Goal: Task Accomplishment & Management: Use online tool/utility

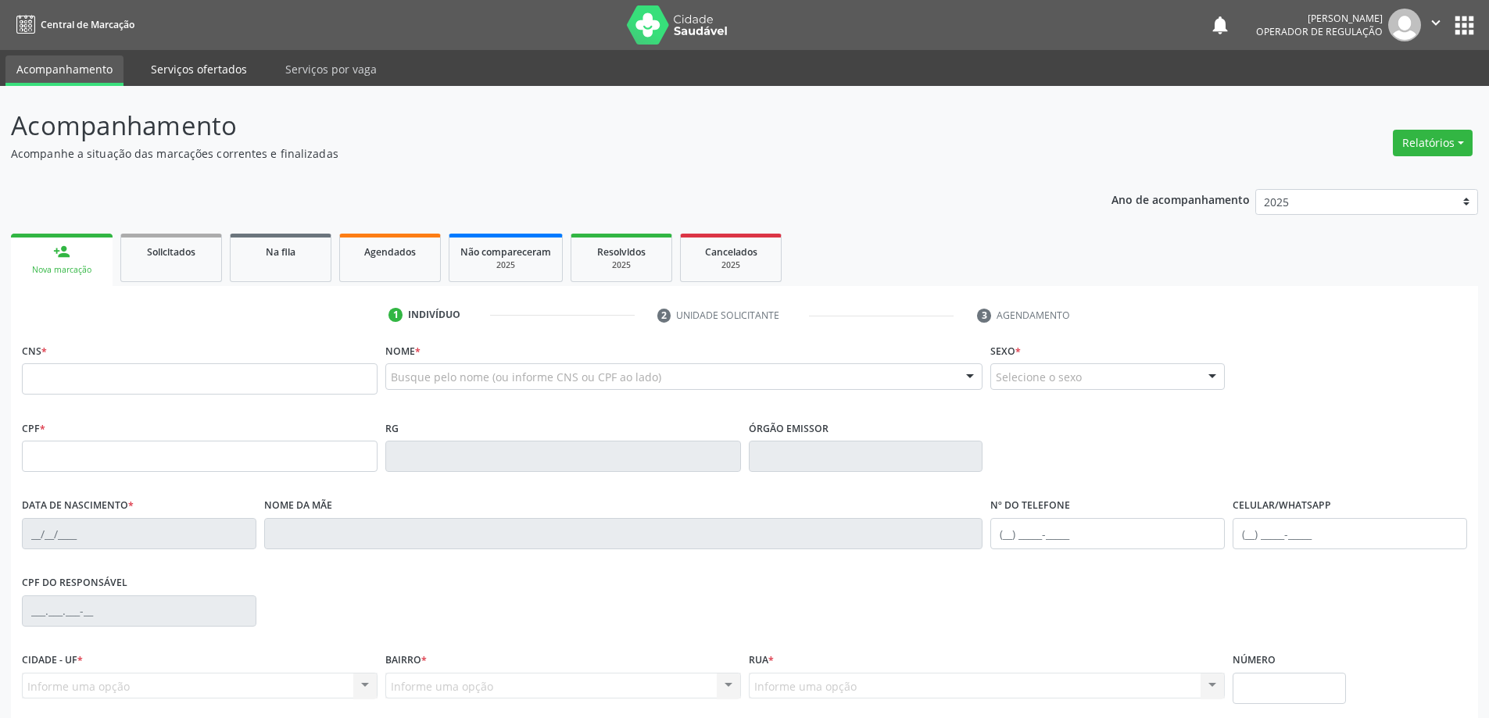
click at [235, 76] on link "Serviços ofertados" at bounding box center [199, 69] width 118 height 27
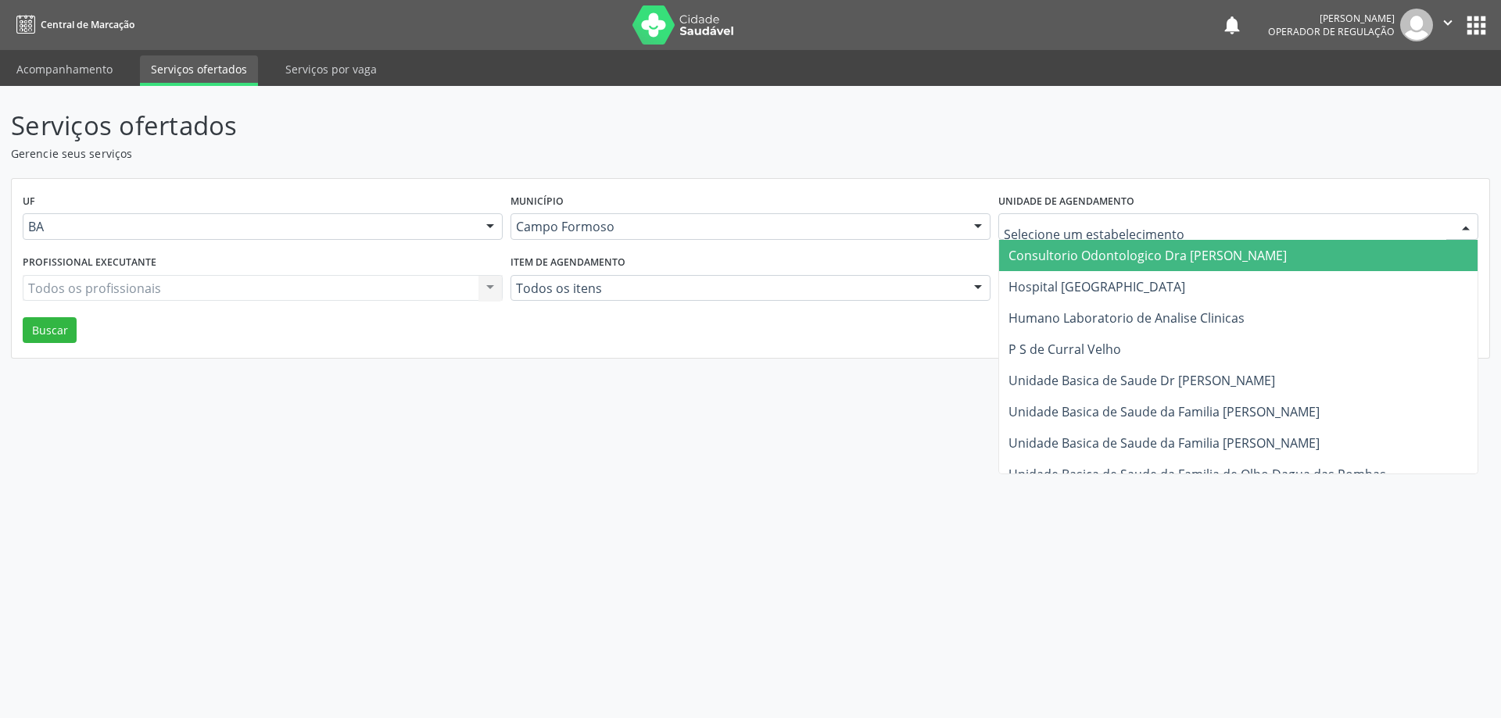
type input "h"
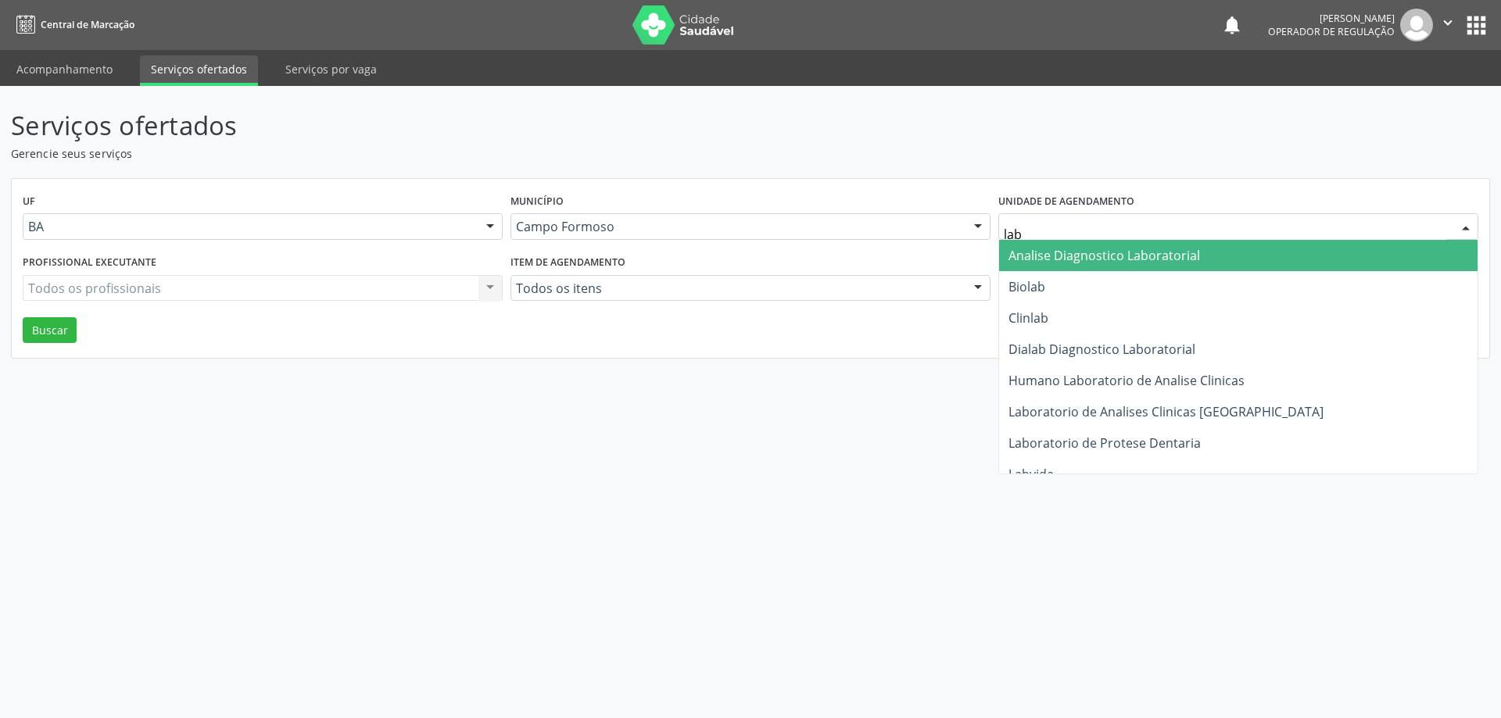
type input "labo"
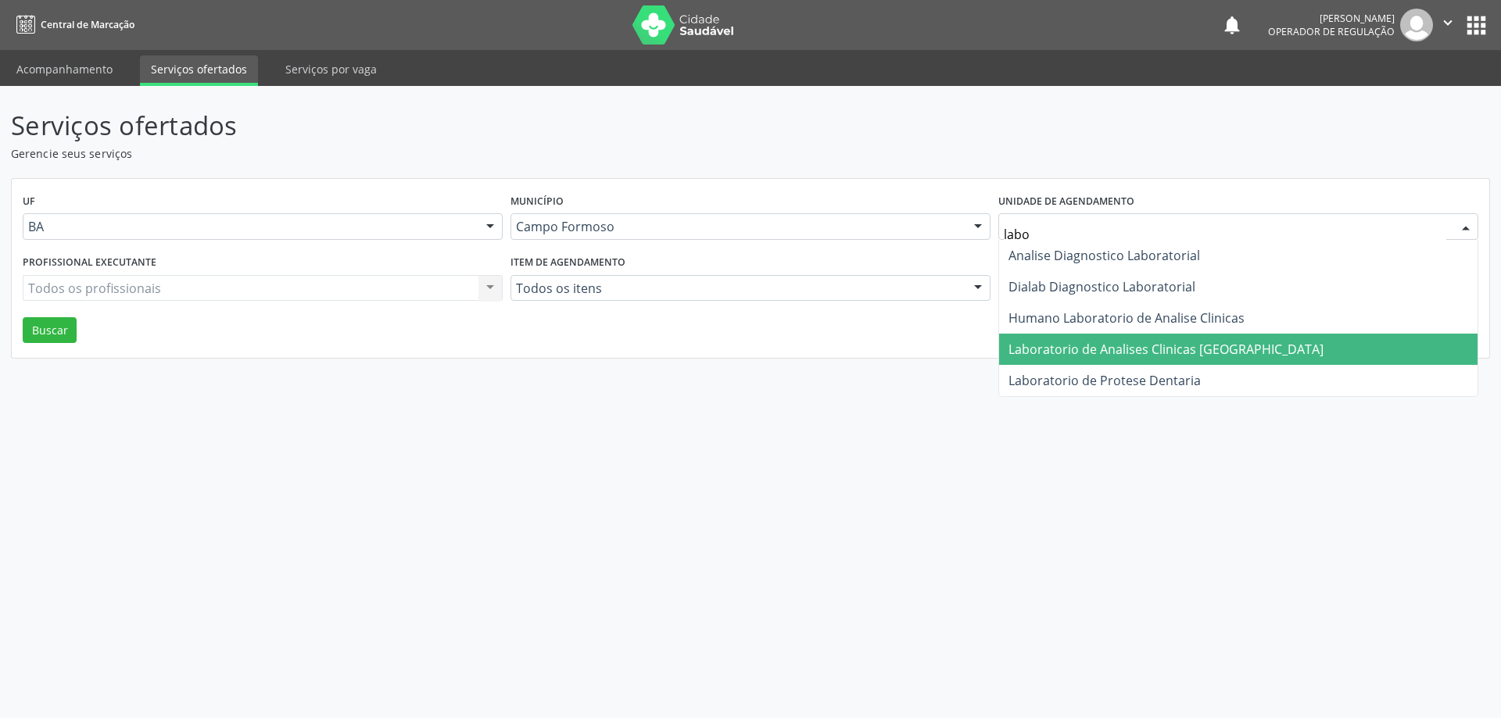
click at [1130, 349] on span "Laboratorio de Analises Clinicas [GEOGRAPHIC_DATA]" at bounding box center [1165, 349] width 315 height 17
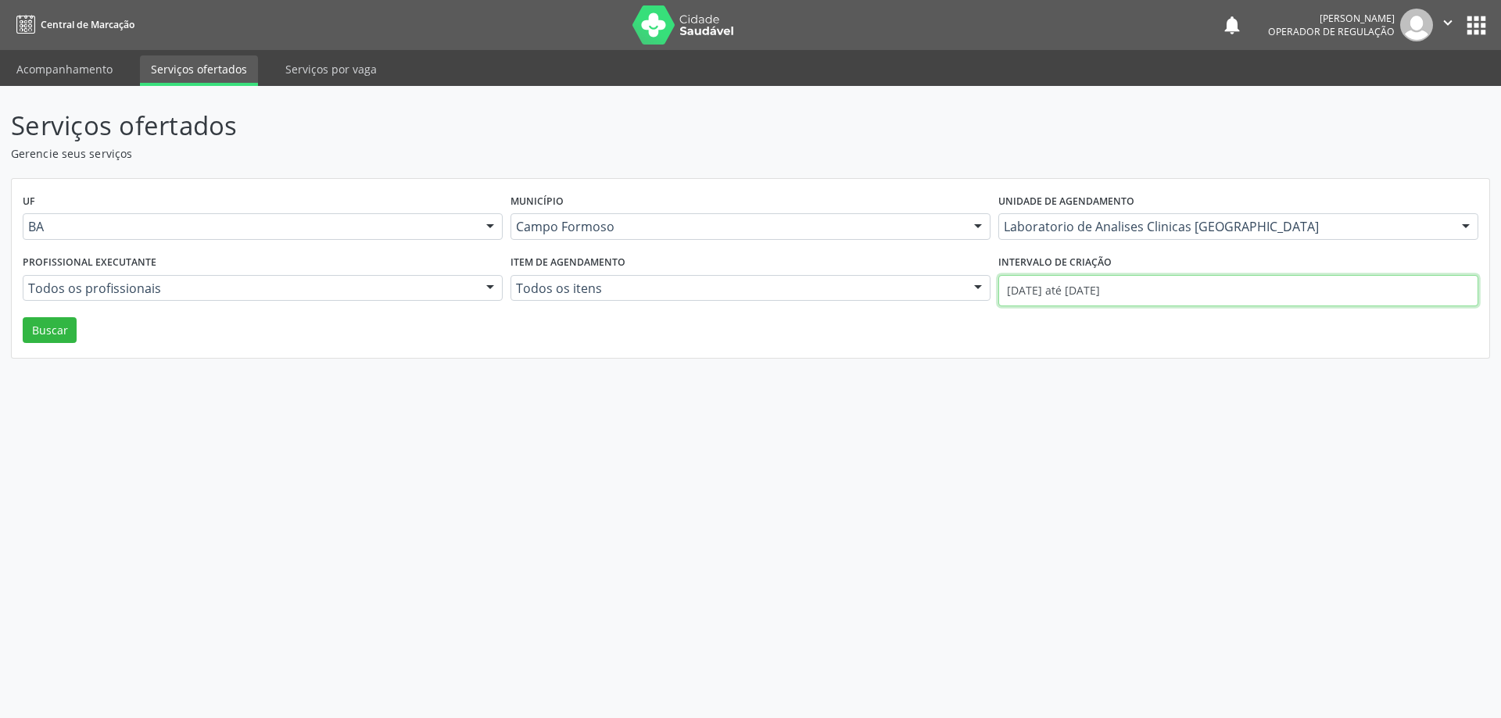
click at [1066, 289] on input "[DATE] até [DATE]" at bounding box center [1238, 290] width 480 height 31
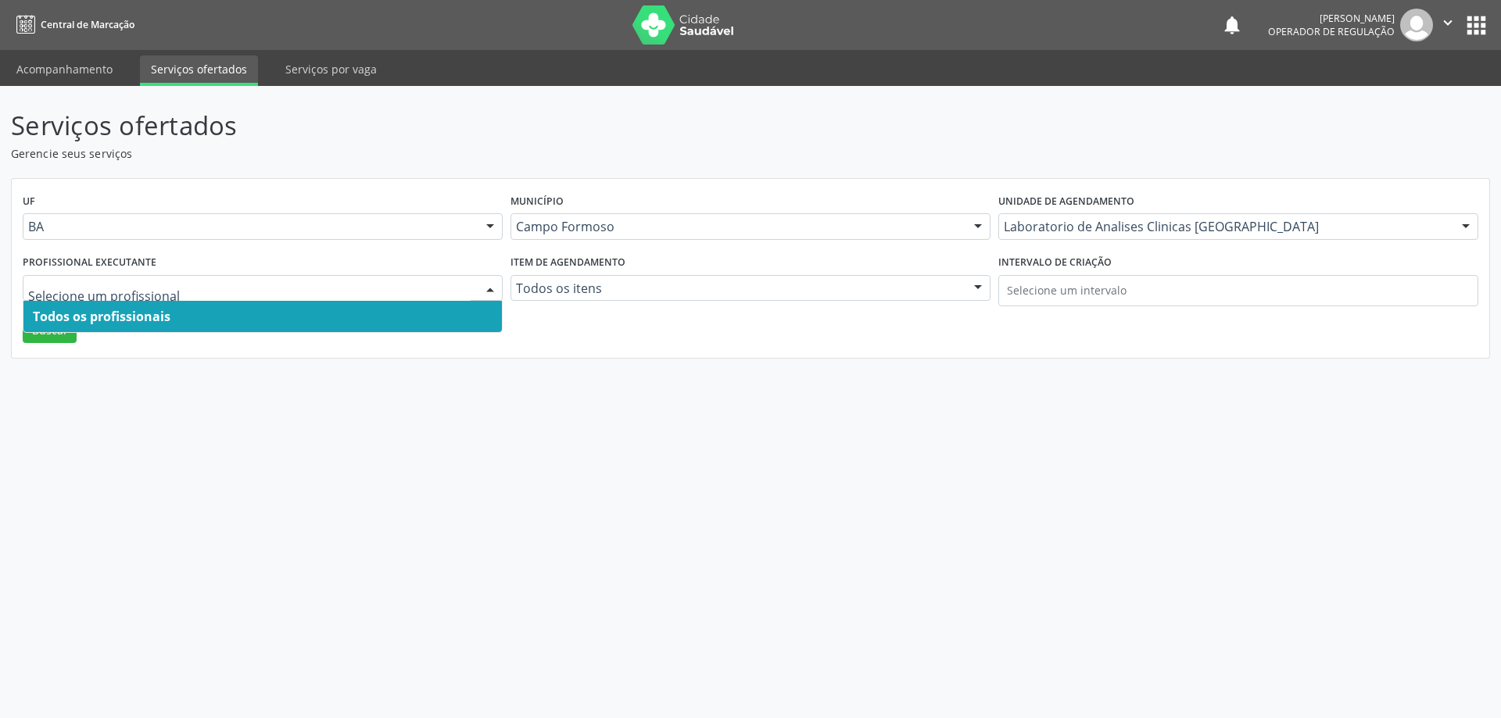
click at [141, 296] on div at bounding box center [263, 288] width 480 height 27
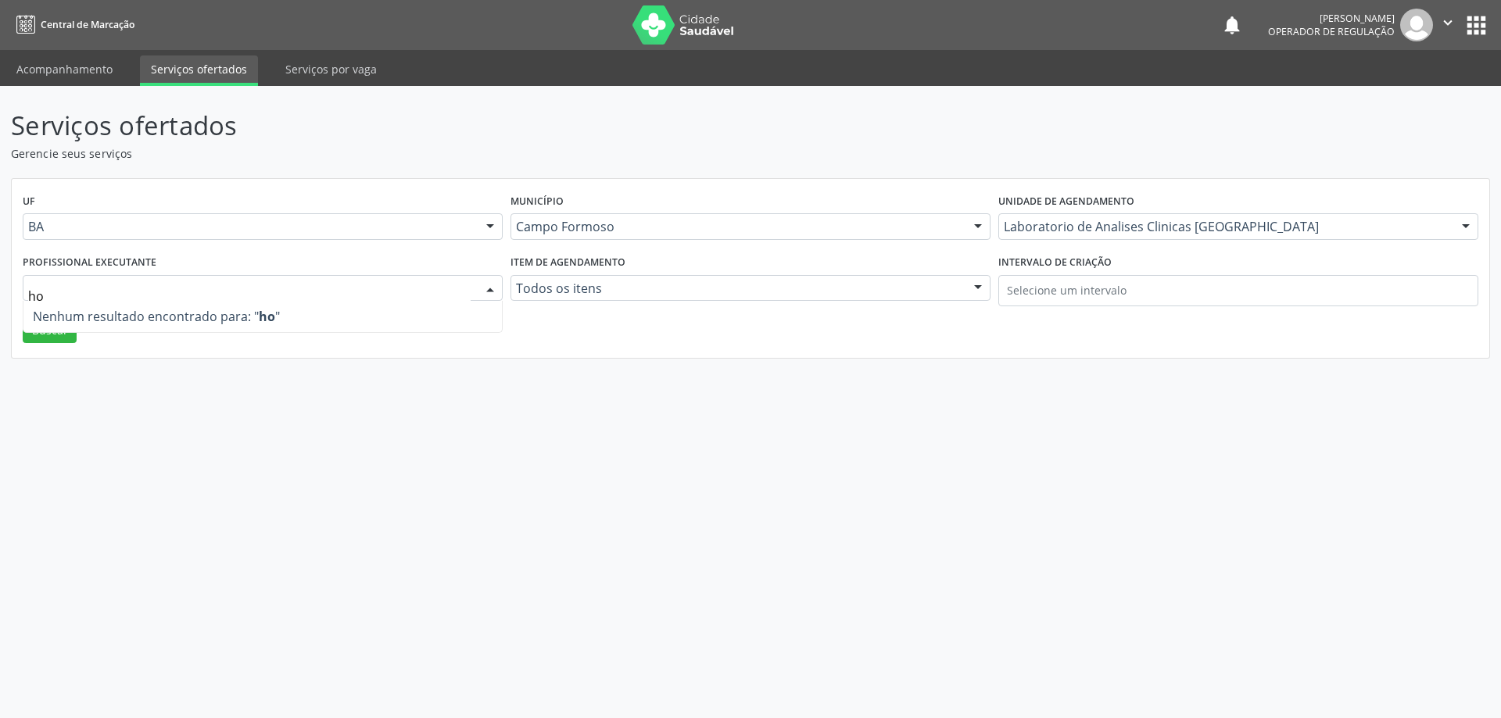
type input "h"
drag, startPoint x: 76, startPoint y: 385, endPoint x: 77, endPoint y: 374, distance: 11.8
click at [76, 385] on div "Serviços ofertados Gerencie seus serviços UF BA BA Nenhum resultado encontrado …" at bounding box center [750, 402] width 1501 height 632
click at [69, 336] on button "Buscar" at bounding box center [50, 330] width 54 height 27
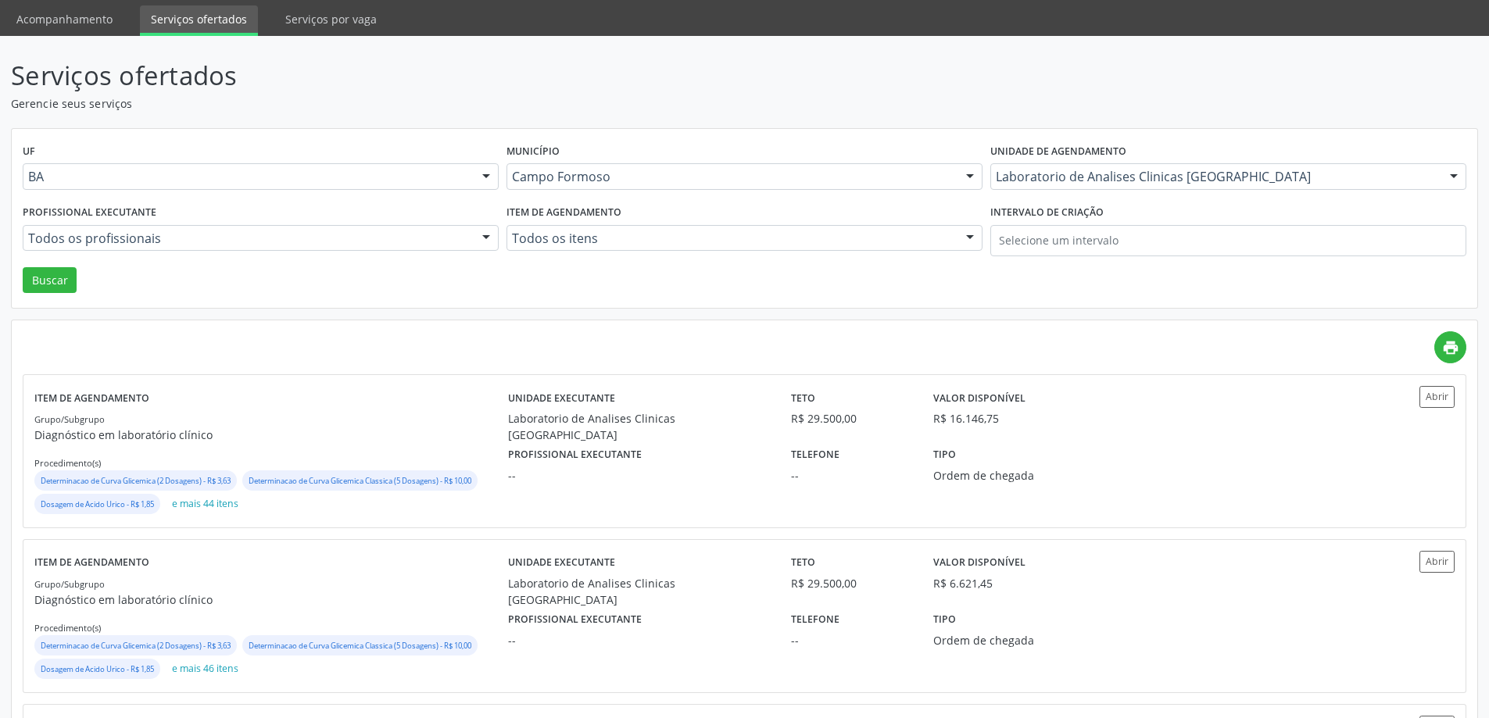
scroll to position [78, 0]
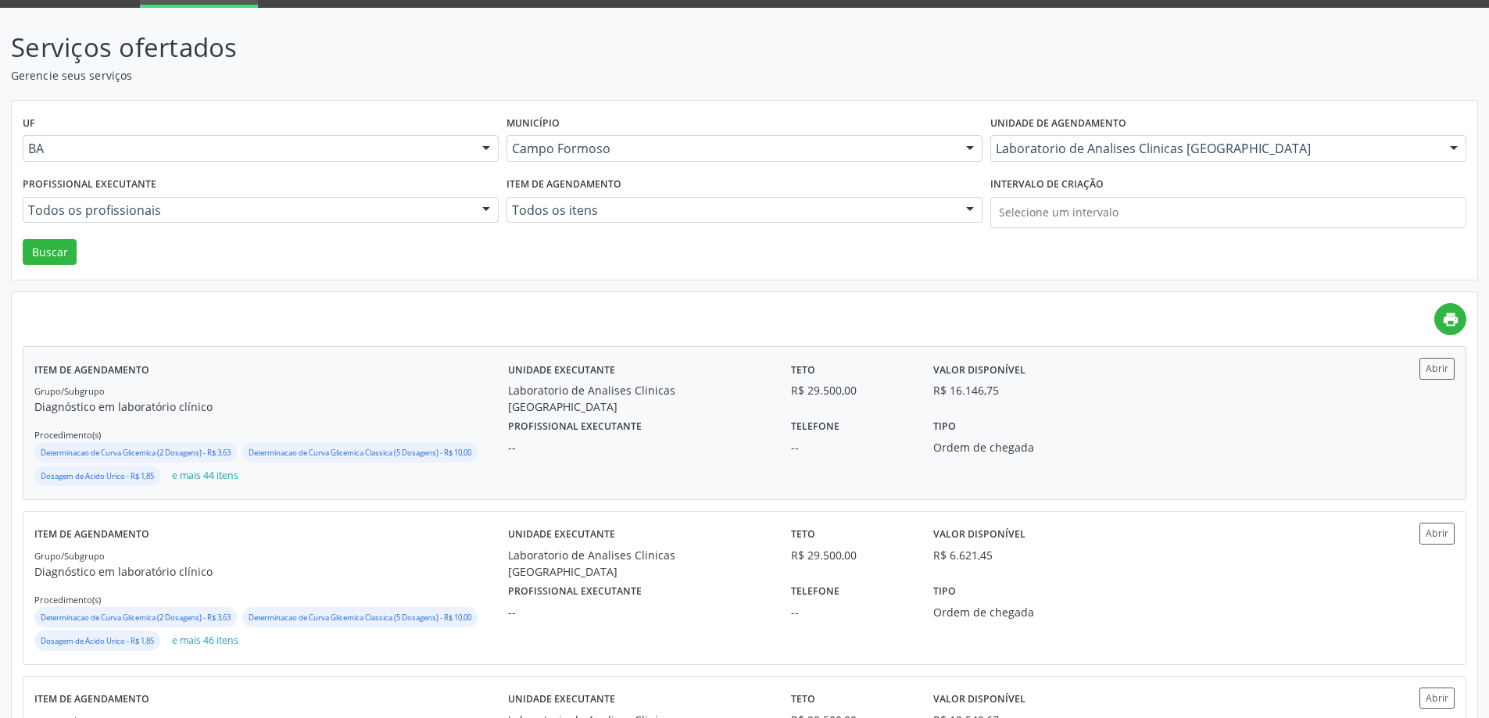
click at [1048, 392] on div "R$ 16.146,75" at bounding box center [1028, 390] width 191 height 16
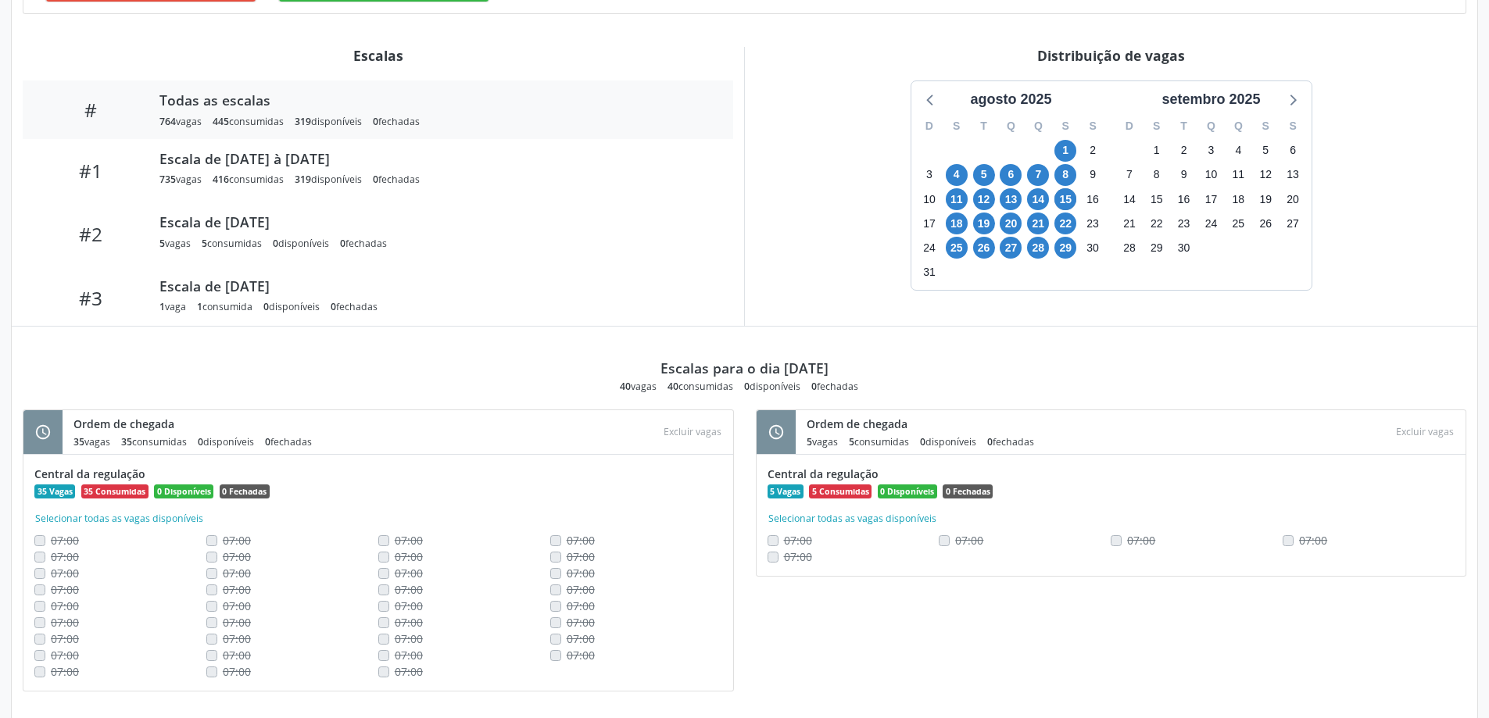
scroll to position [535, 0]
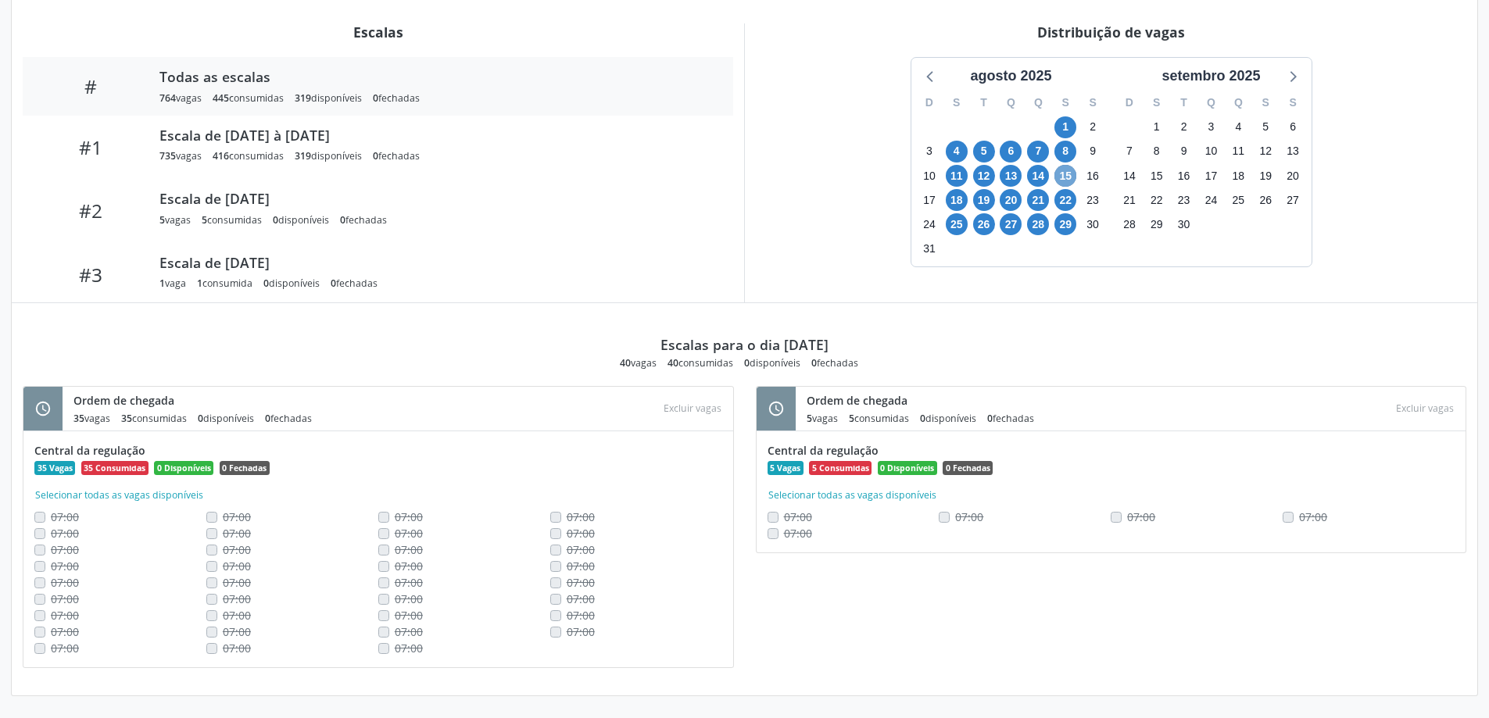
click at [1076, 178] on span "15" at bounding box center [1066, 176] width 22 height 22
drag, startPoint x: 736, startPoint y: 362, endPoint x: 574, endPoint y: 365, distance: 162.6
click at [574, 365] on div "Escalas para o dia 15/08/2025 40 vagas 40 consumidas 0 disponíveis 0 fechadas" at bounding box center [745, 336] width 1444 height 66
click at [940, 374] on div "Escalas para o dia 15/08/2025 40 vagas 40 consumidas 0 disponíveis 0 fechadas s…" at bounding box center [745, 493] width 1444 height 381
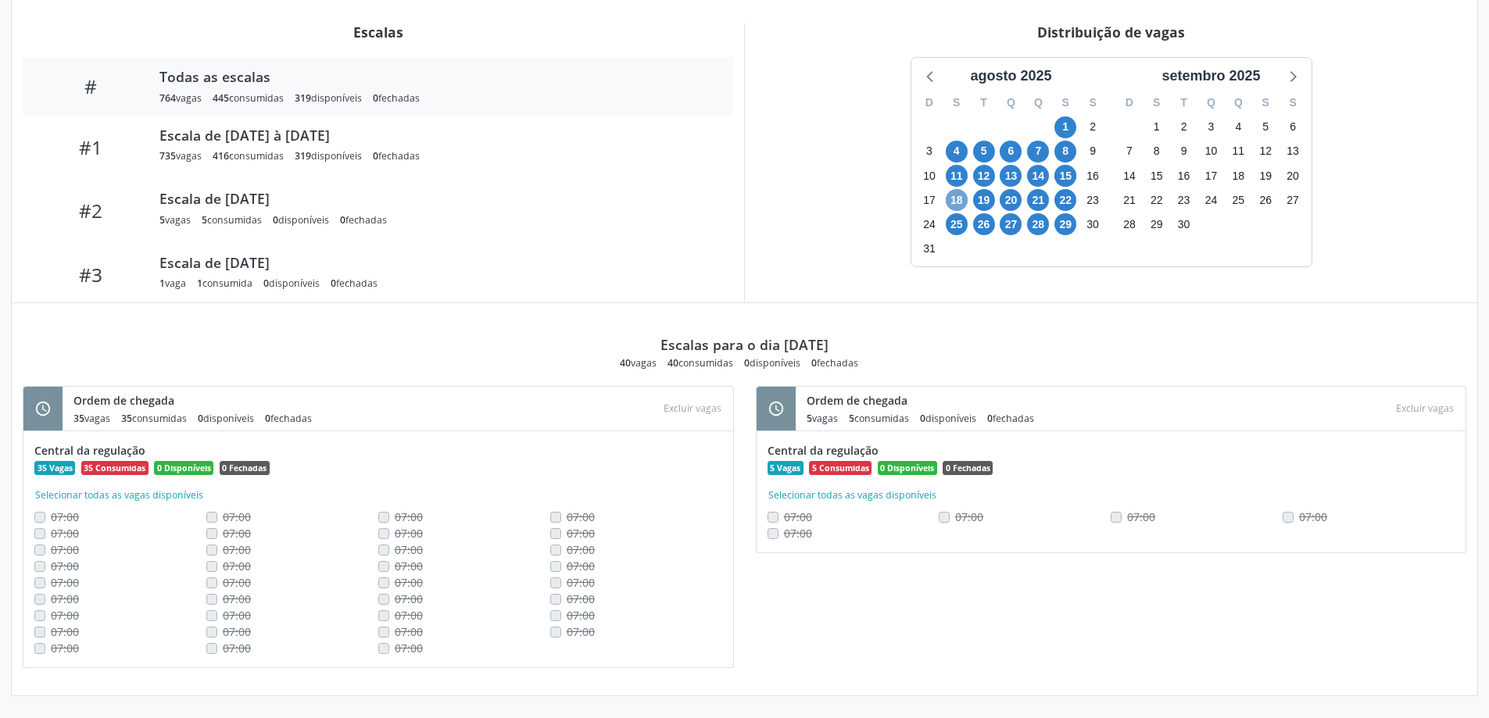
click at [959, 197] on span "18" at bounding box center [957, 200] width 22 height 22
